Goal: Task Accomplishment & Management: Manage account settings

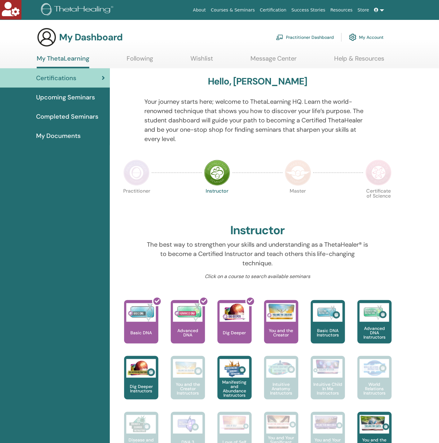
click at [360, 34] on link "My Account" at bounding box center [366, 37] width 35 height 14
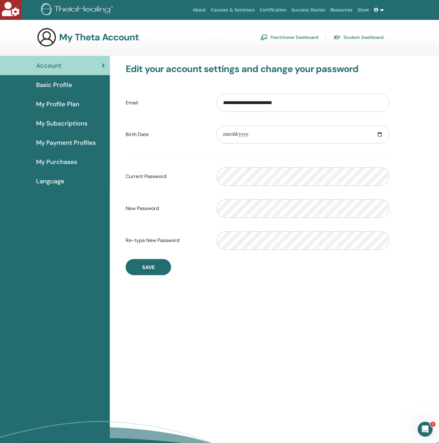
click at [67, 89] on span "Basic Profile" at bounding box center [54, 84] width 36 height 9
